Goal: Communication & Community: Participate in discussion

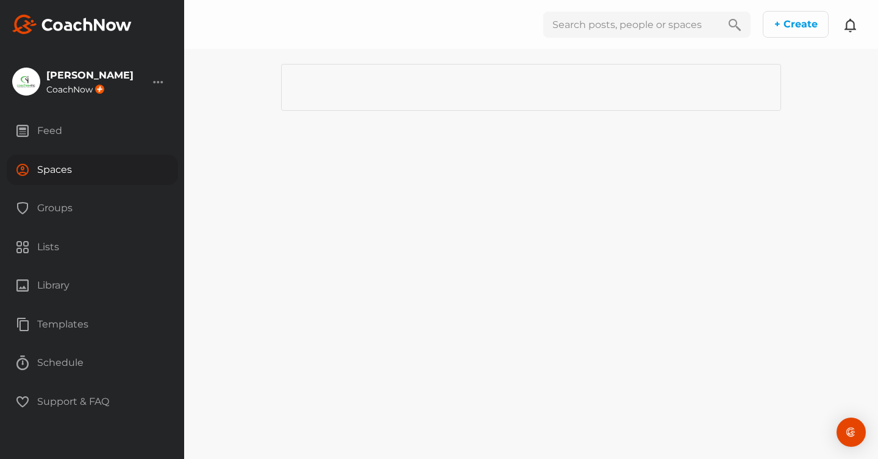
click at [853, 24] on icon at bounding box center [850, 25] width 15 height 15
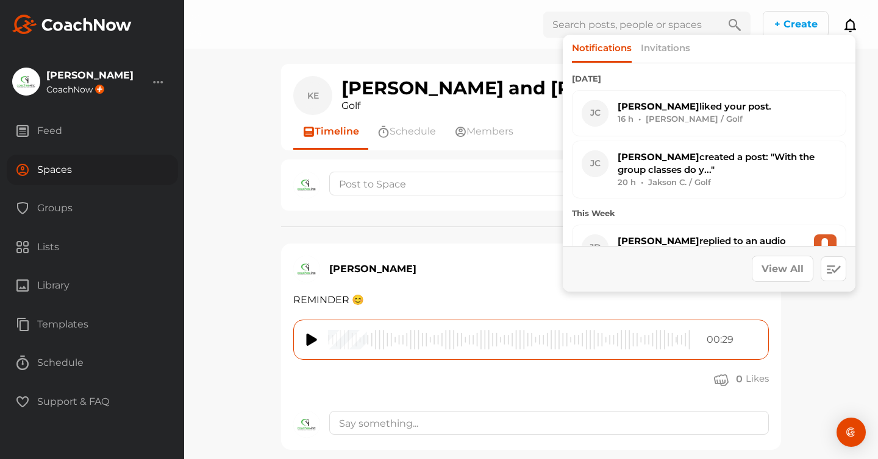
click at [216, 227] on div "KE Katie and Sean Ervine Golf Space Settings Your Notifications Timeline Schedu…" at bounding box center [531, 229] width 694 height 459
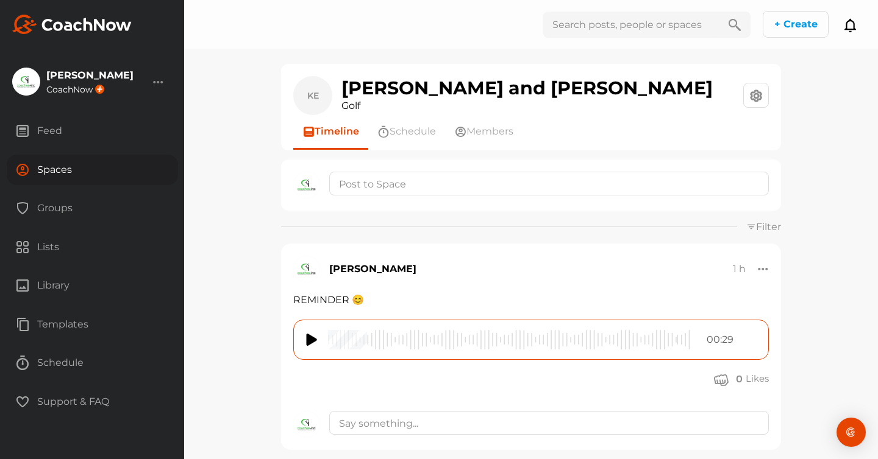
click at [48, 130] on div "Feed" at bounding box center [92, 131] width 171 height 30
